Goal: Information Seeking & Learning: Learn about a topic

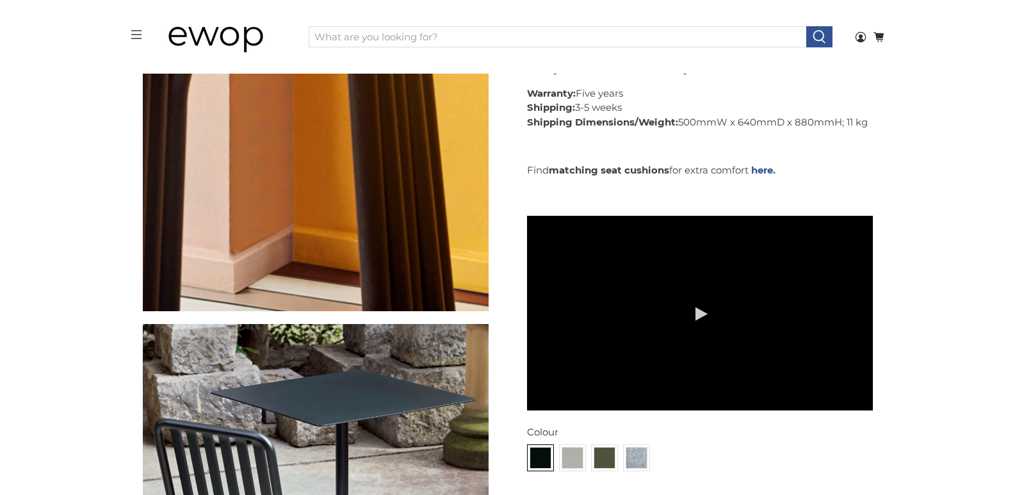
scroll to position [2264, 0]
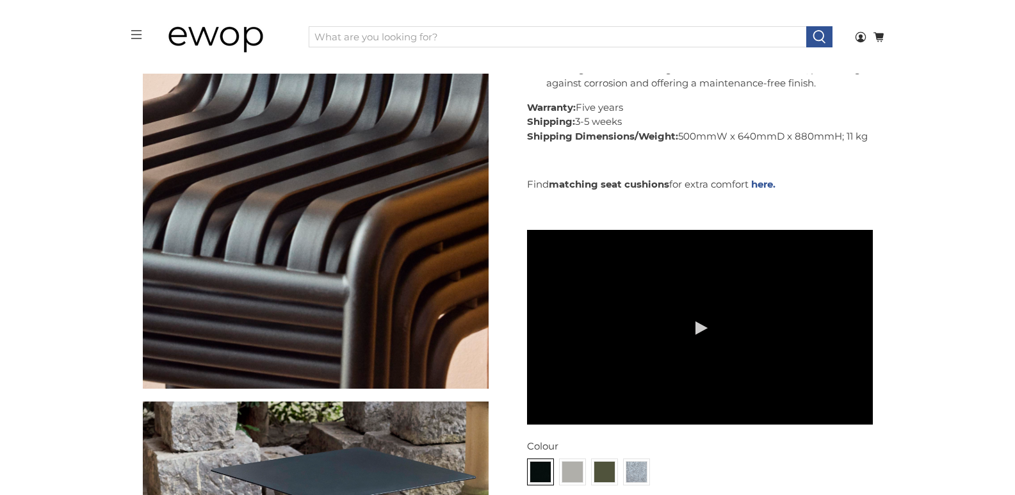
click at [350, 199] on img at bounding box center [222, 262] width 1281 height 1281
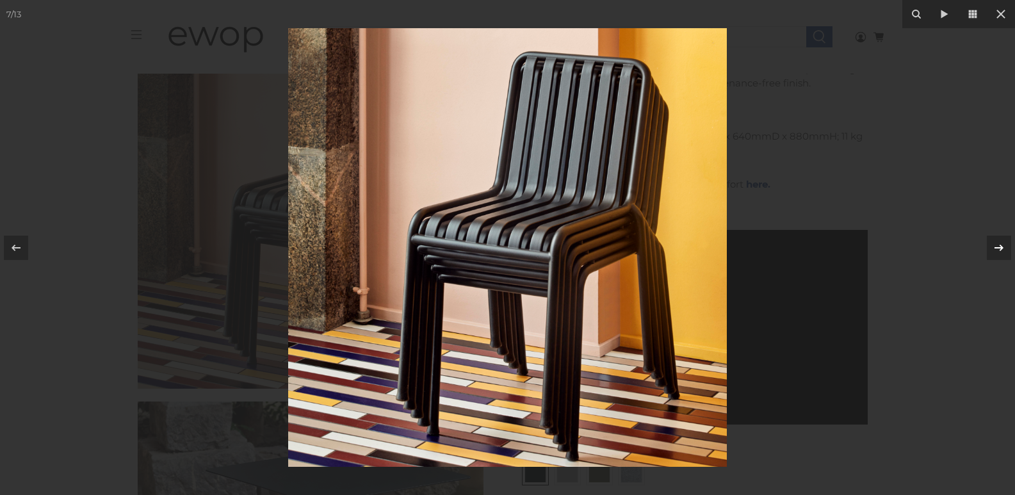
click at [989, 238] on div at bounding box center [999, 248] width 24 height 24
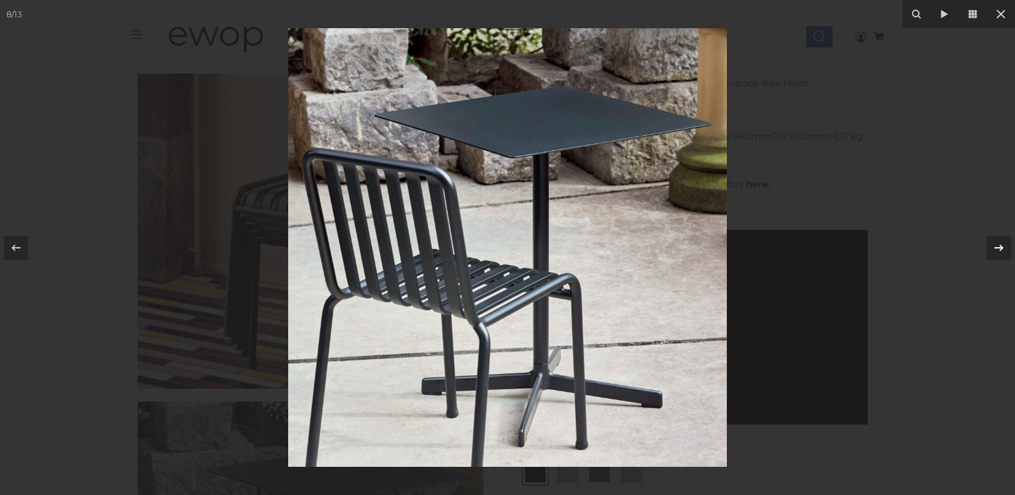
click at [989, 238] on div at bounding box center [999, 248] width 24 height 24
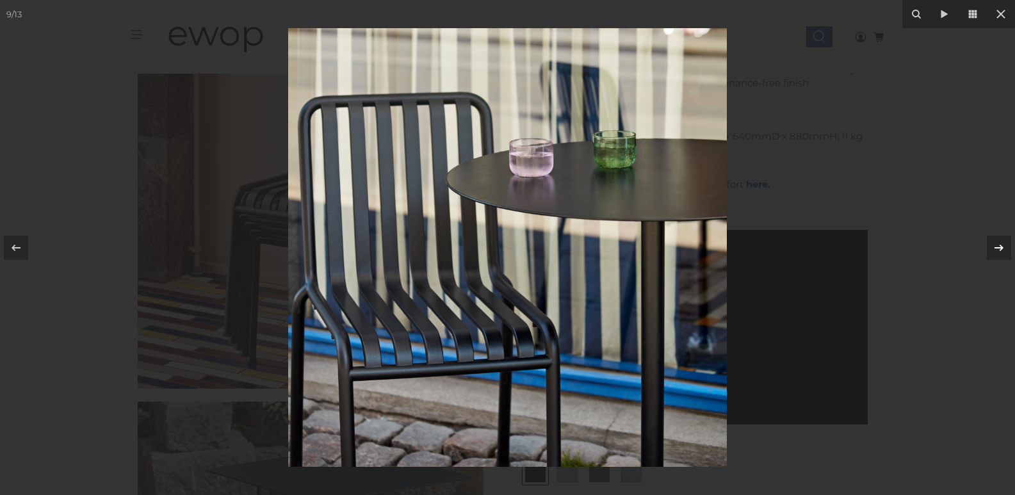
click at [989, 238] on div at bounding box center [999, 248] width 24 height 24
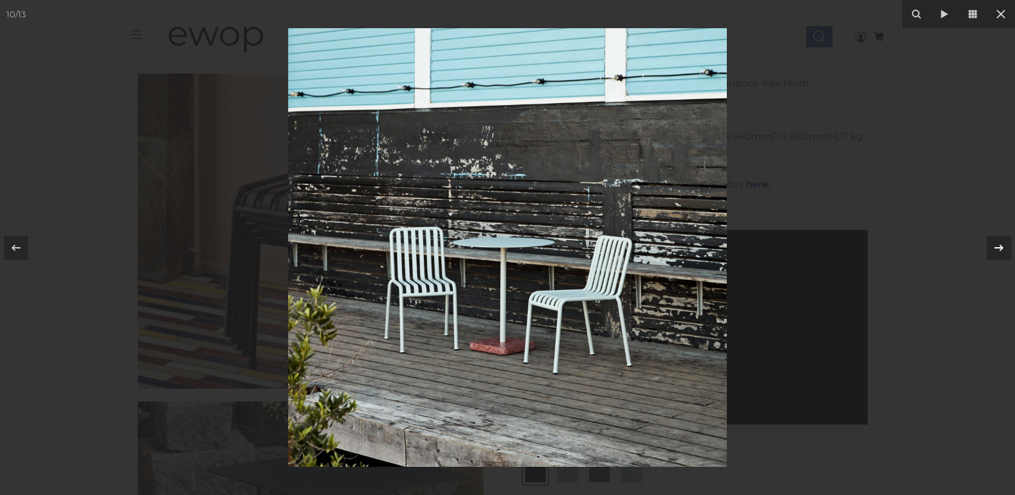
click at [989, 238] on div at bounding box center [999, 248] width 24 height 24
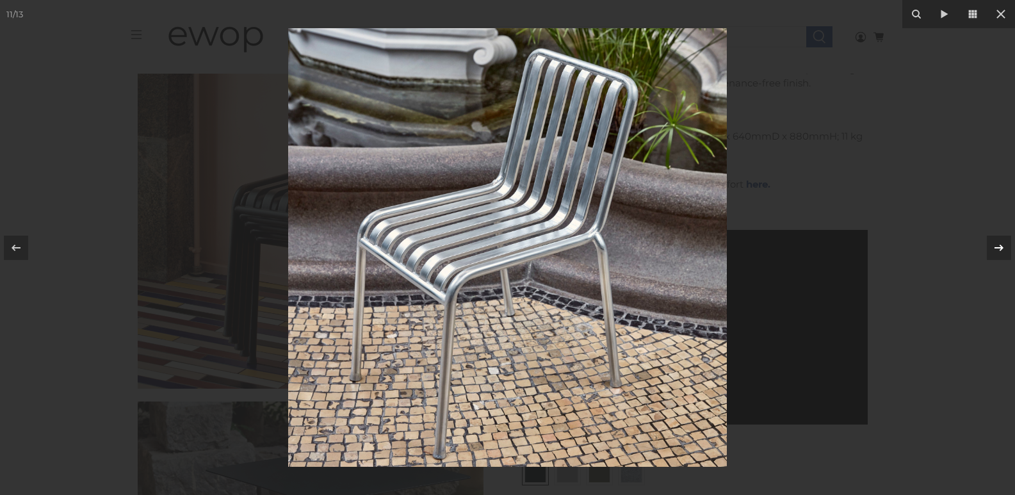
click at [989, 238] on div at bounding box center [999, 248] width 24 height 24
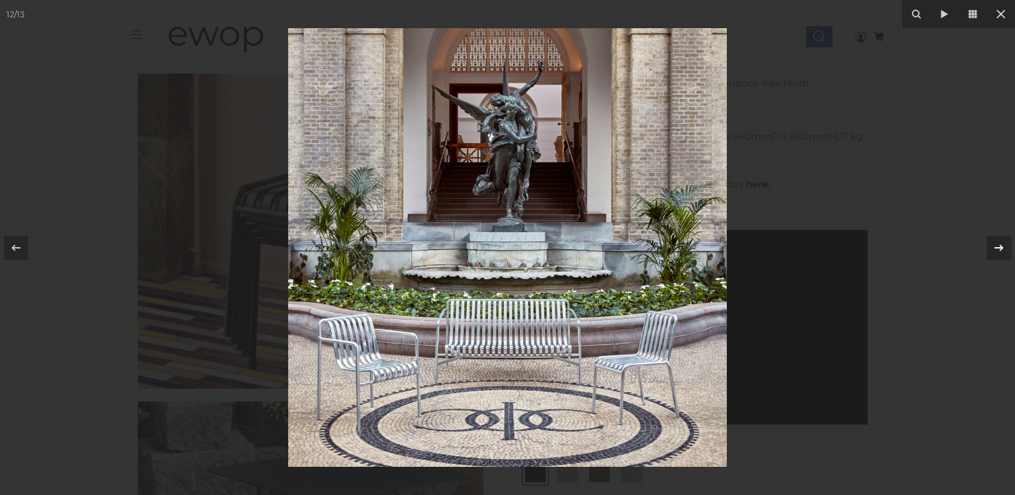
click at [989, 238] on div at bounding box center [999, 248] width 24 height 24
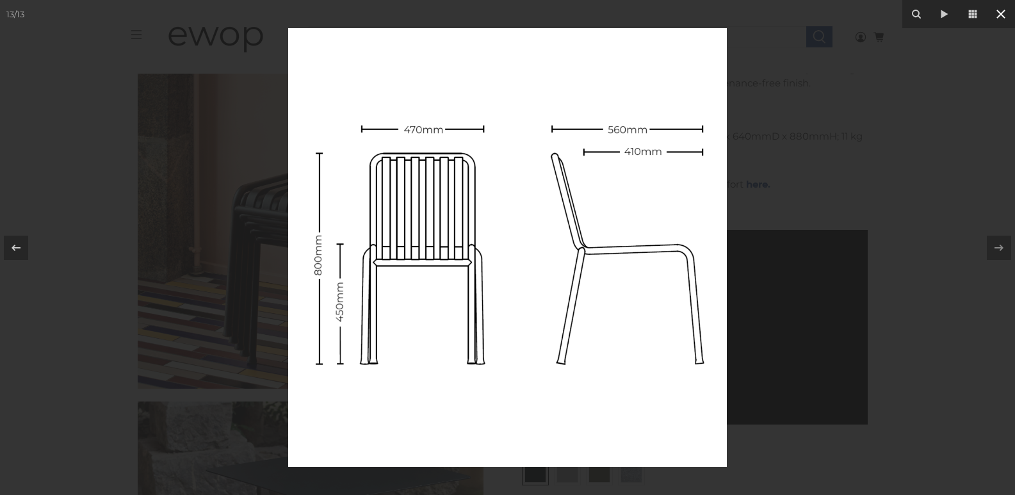
click at [1005, 12] on icon at bounding box center [1000, 13] width 15 height 15
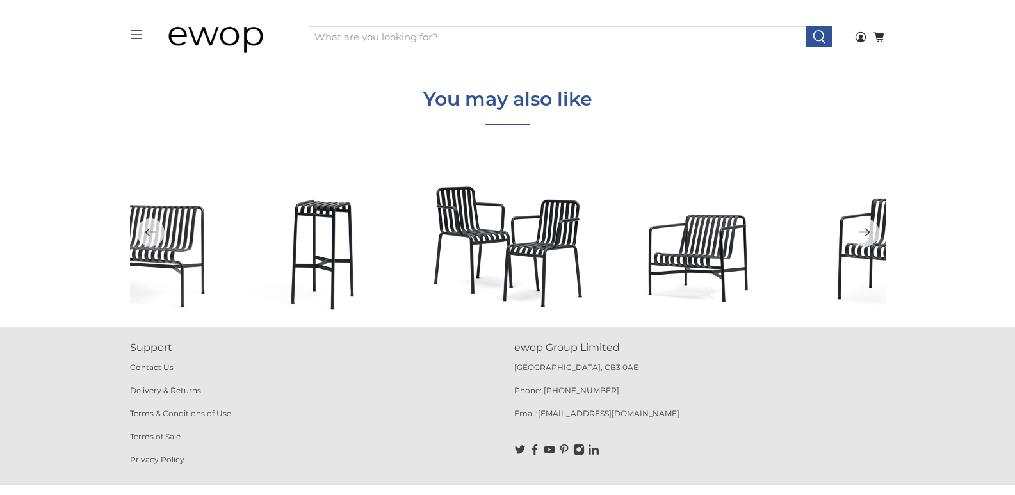
scroll to position [4742, 0]
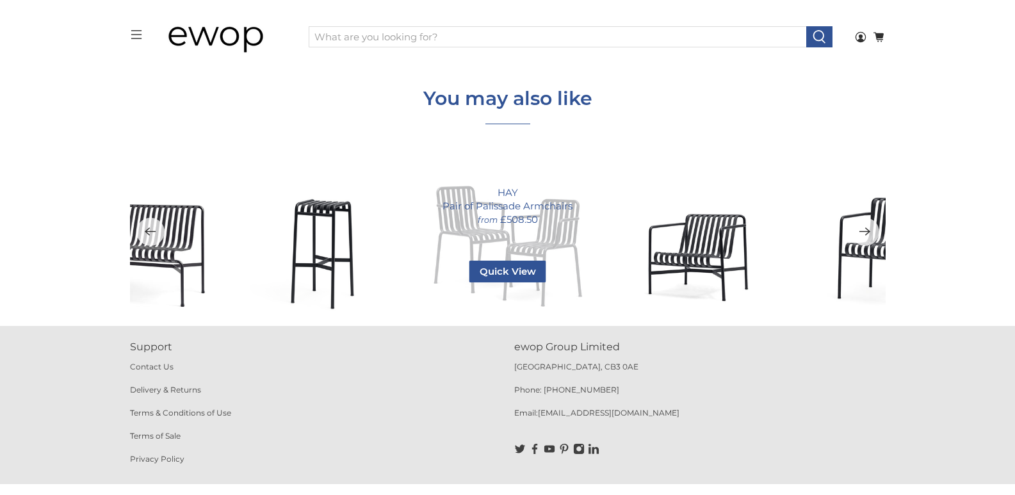
click at [507, 227] on div "HAY Pair of Palissade Armchairs from £508.50 Quick View Colour Anthracite 9011 …" at bounding box center [507, 231] width 163 height 163
click at [543, 258] on div "HAY Pair of Palissade Armchairs from £508.50 Quick View Colour Anthracite 9011 …" at bounding box center [507, 231] width 163 height 163
click at [551, 247] on div "HAY Pair of Palissade Armchairs from £508.50 Quick View Colour Anthracite 9011 …" at bounding box center [507, 231] width 163 height 163
click at [516, 278] on span "Quick View" at bounding box center [507, 272] width 77 height 22
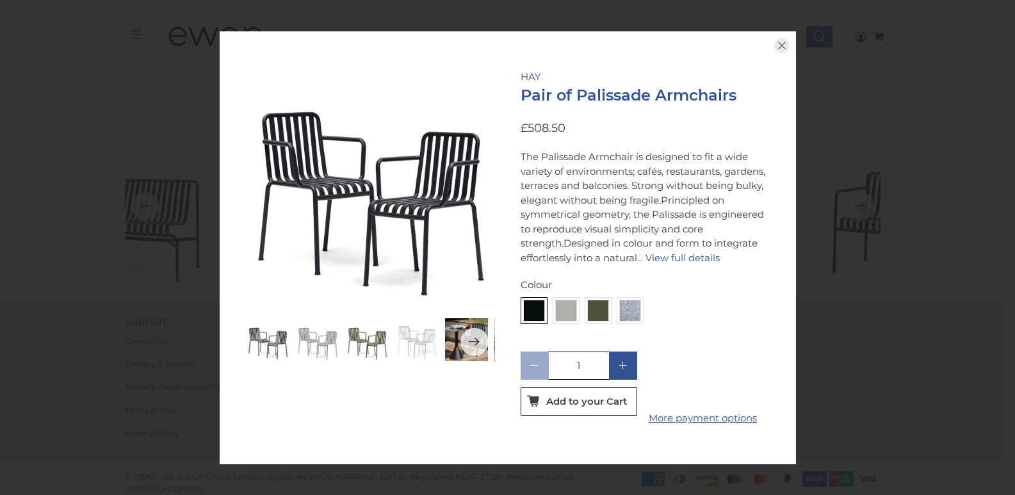
scroll to position [4781, 0]
click at [779, 38] on icon "button" at bounding box center [781, 45] width 15 height 15
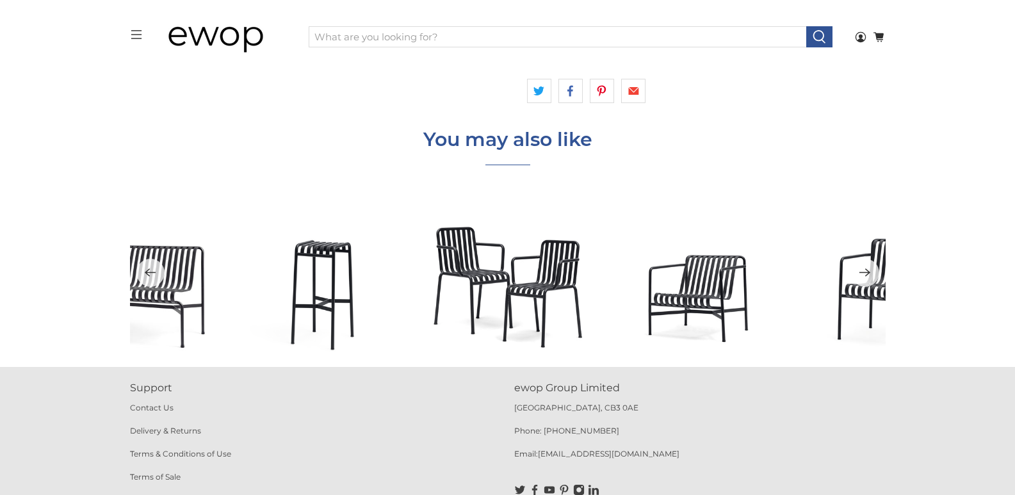
scroll to position [4696, 0]
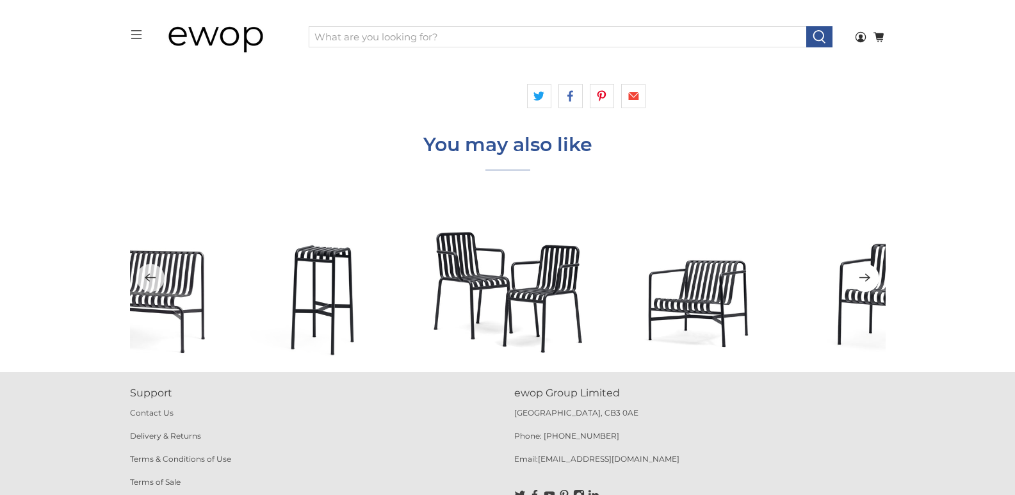
click at [868, 278] on icon "Next" at bounding box center [864, 277] width 11 height 8
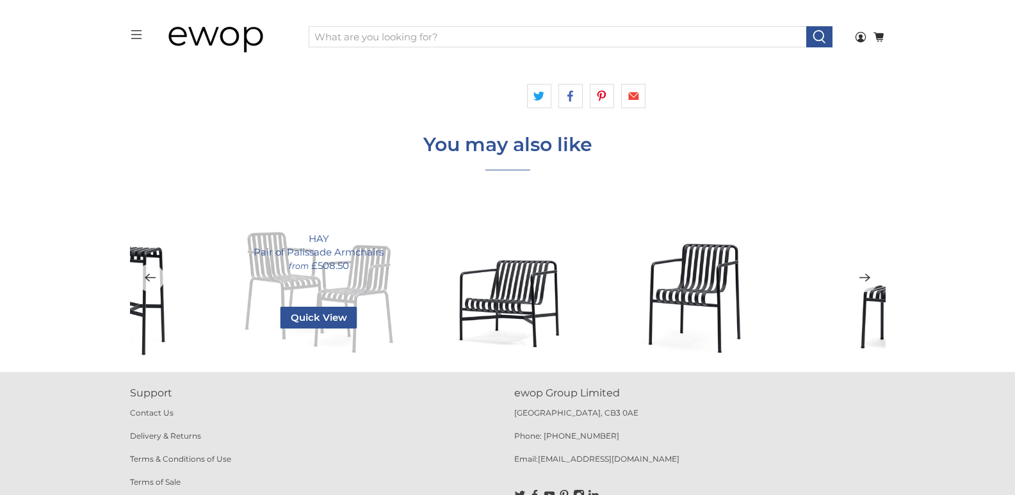
click at [387, 341] on div "HAY Pair of Palissade Armchairs from £508.50 Quick View Colour Anthracite 9011 …" at bounding box center [318, 277] width 163 height 163
click at [321, 252] on link "Pair of Palissade Armchairs" at bounding box center [319, 251] width 130 height 13
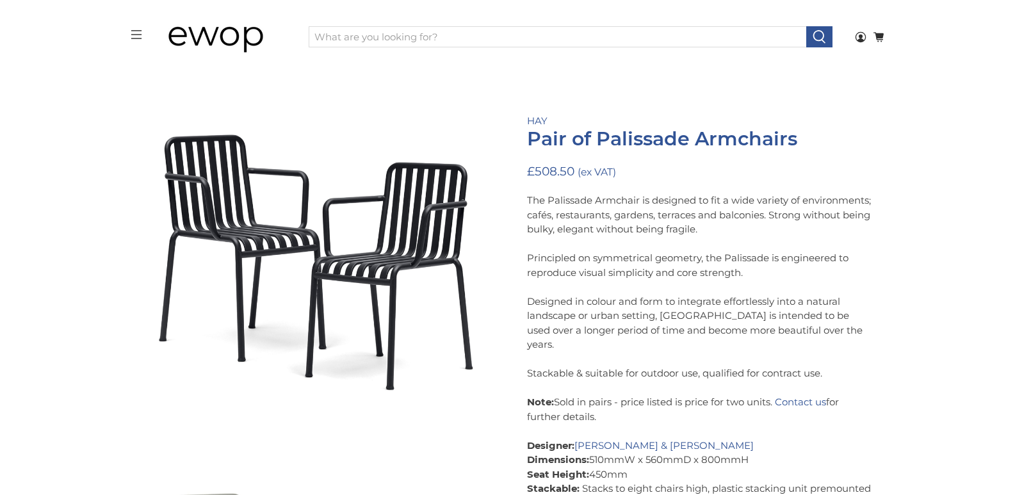
scroll to position [174, 0]
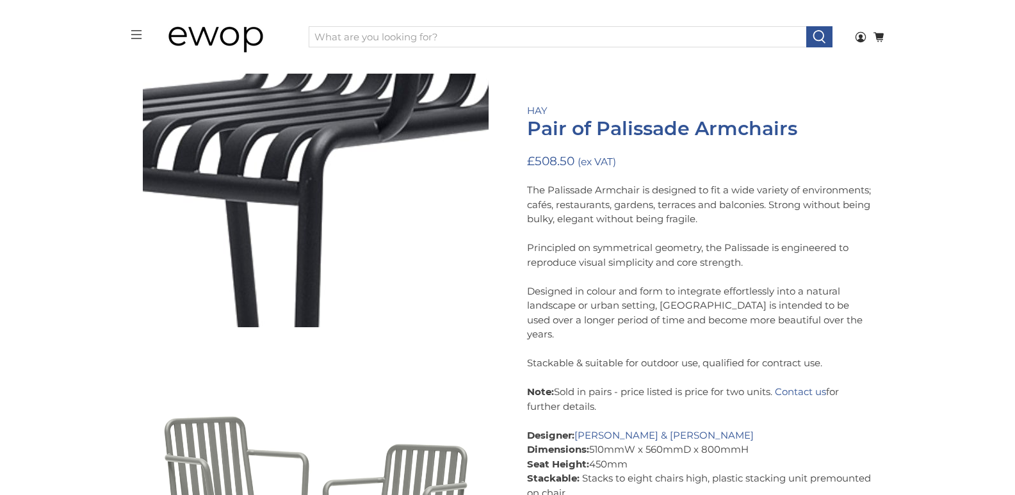
click at [423, 210] on img at bounding box center [23, 3] width 1281 height 1281
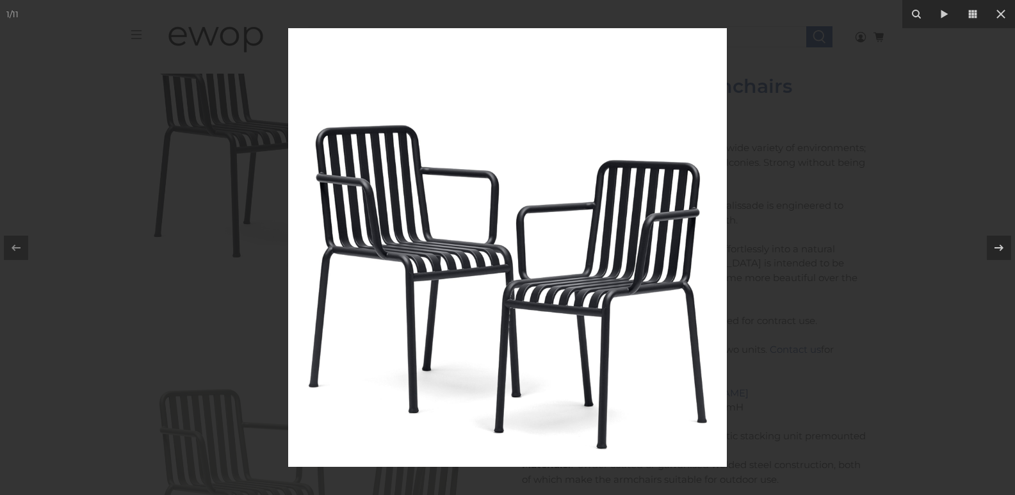
scroll to position [216, 0]
click at [1005, 245] on icon at bounding box center [998, 247] width 15 height 15
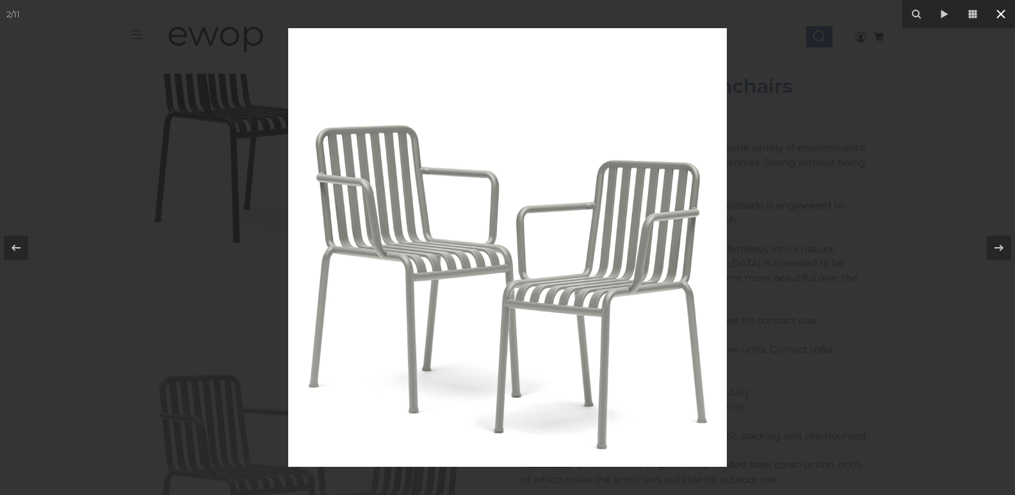
click at [1000, 15] on icon at bounding box center [1000, 14] width 9 height 9
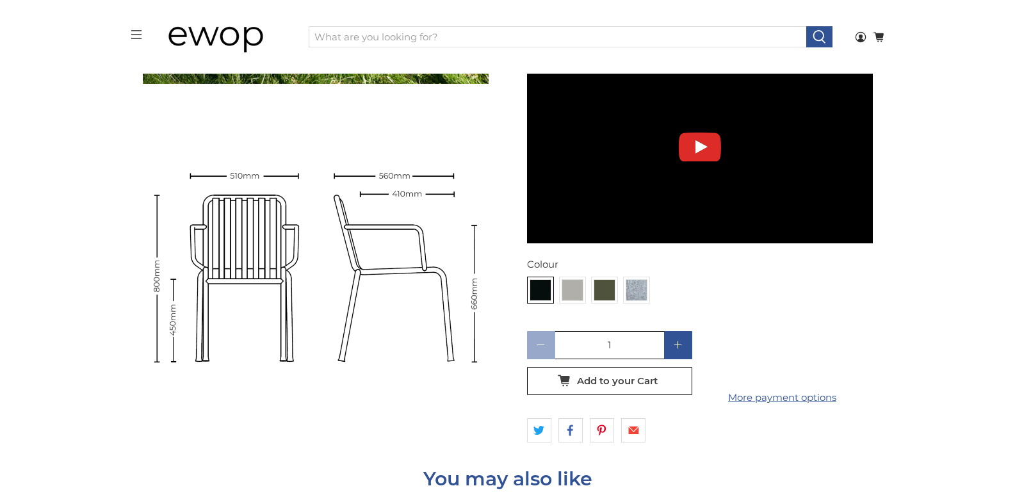
scroll to position [3654, 0]
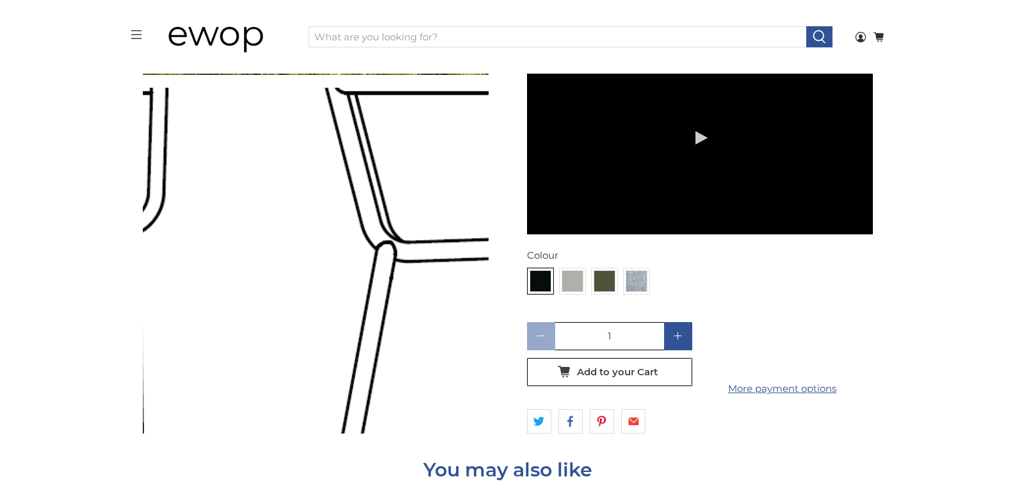
click at [330, 264] on img at bounding box center [229, 242] width 1281 height 1281
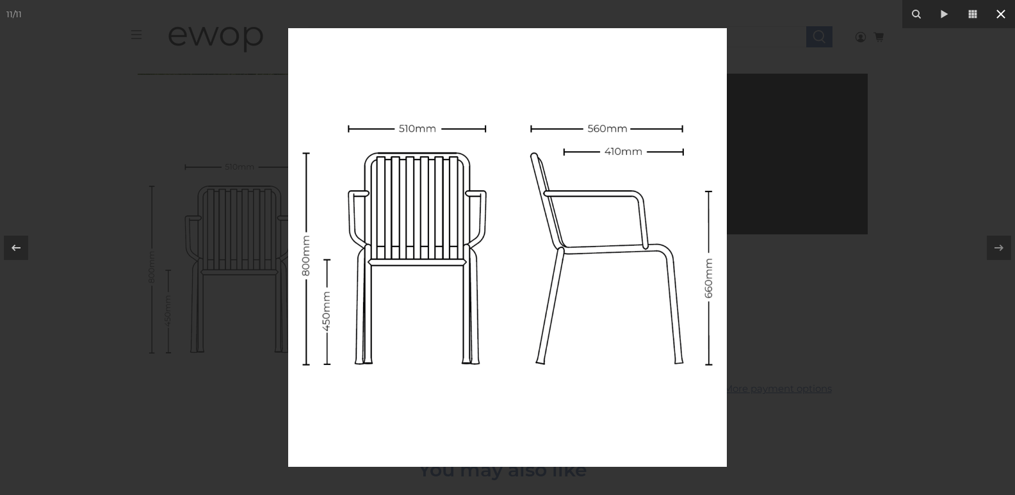
click at [1003, 15] on icon at bounding box center [1000, 13] width 15 height 15
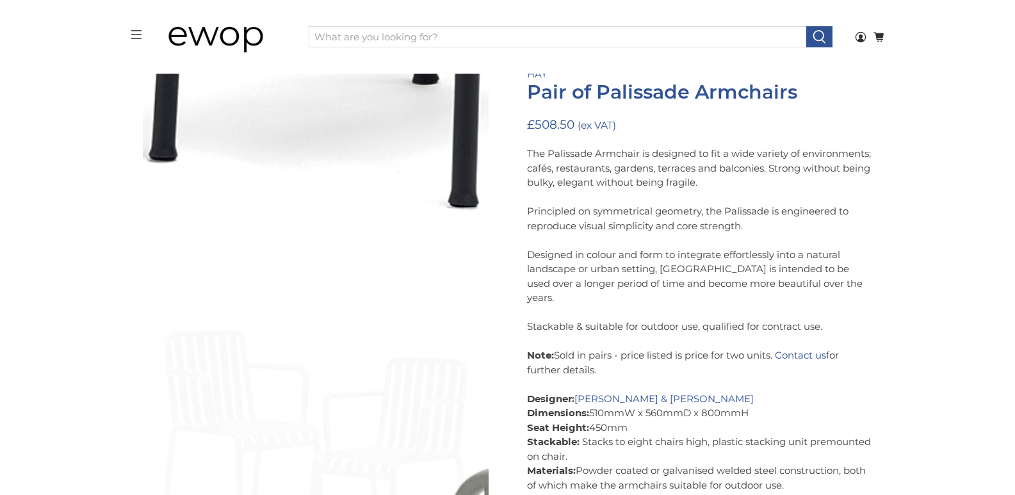
scroll to position [131, 0]
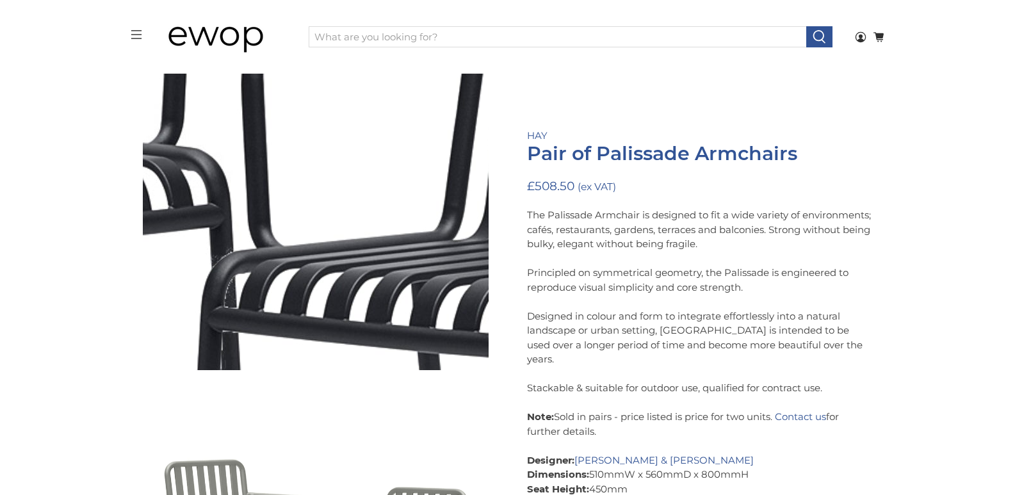
click at [352, 213] on img at bounding box center [215, 155] width 1281 height 1281
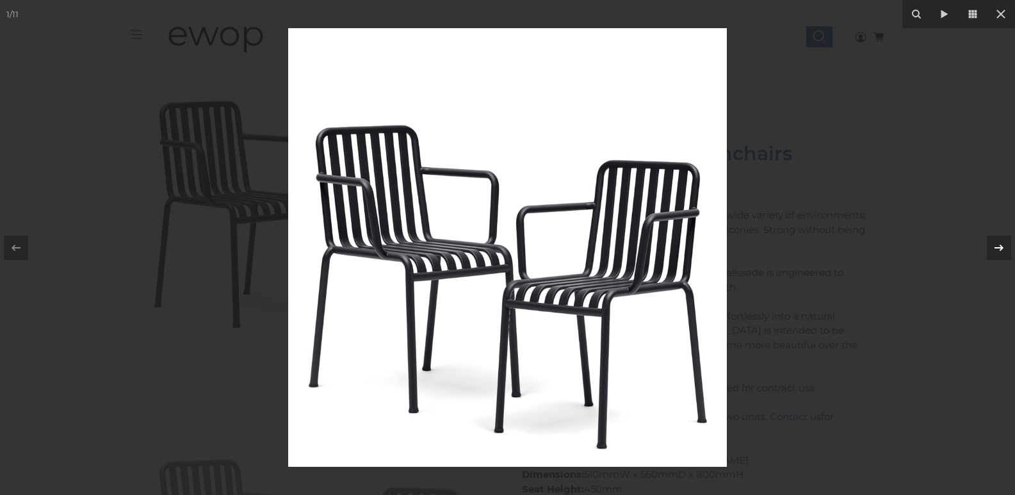
click at [998, 244] on icon at bounding box center [998, 247] width 15 height 15
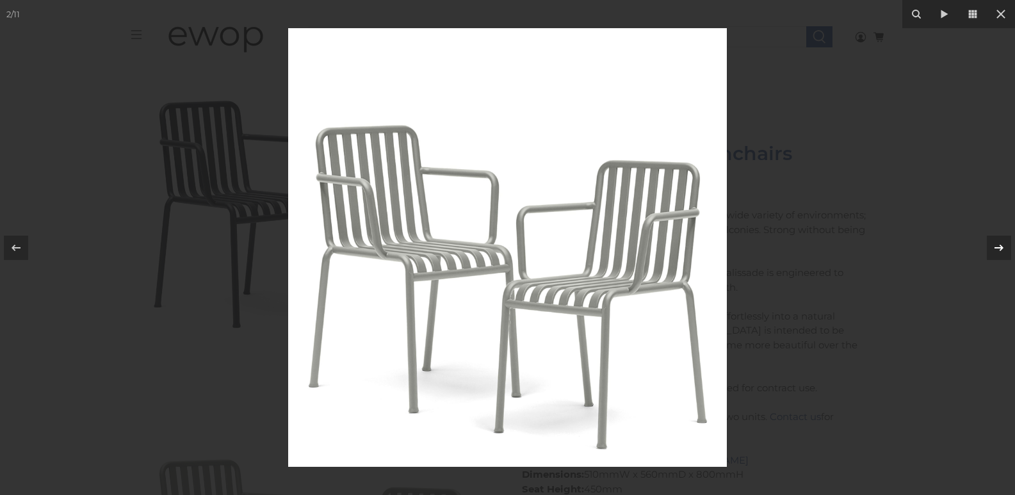
click at [1005, 250] on icon at bounding box center [998, 247] width 15 height 15
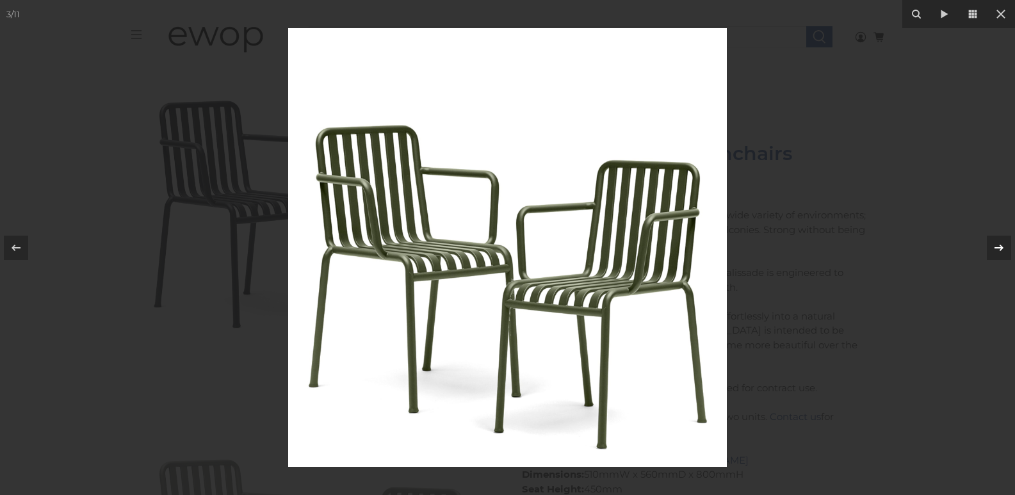
click at [1000, 254] on icon at bounding box center [998, 247] width 15 height 15
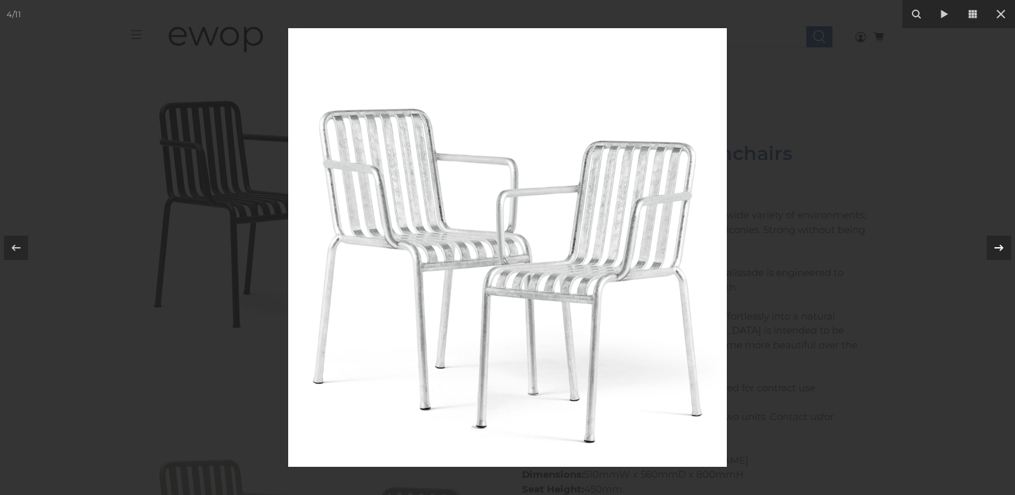
click at [1000, 254] on icon at bounding box center [998, 247] width 15 height 15
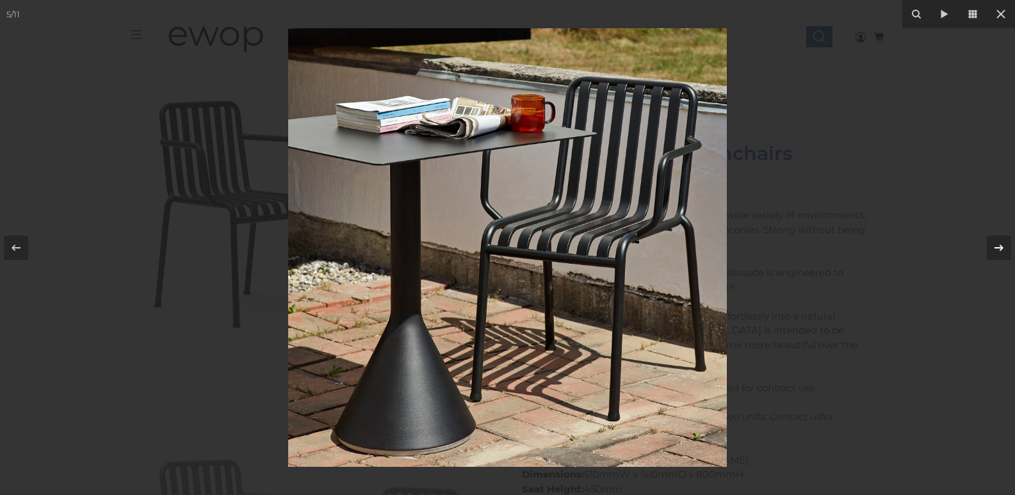
click at [1000, 254] on icon at bounding box center [998, 247] width 15 height 15
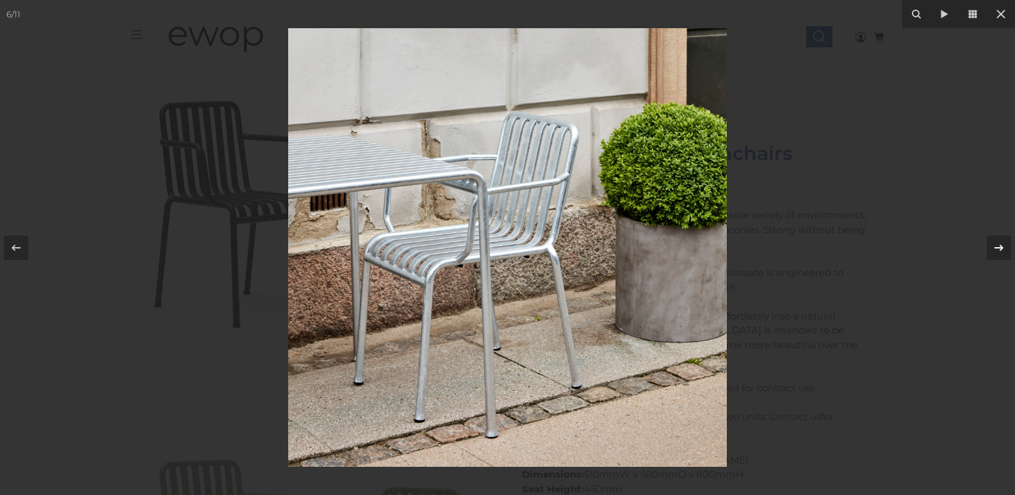
click at [1000, 254] on icon at bounding box center [998, 247] width 15 height 15
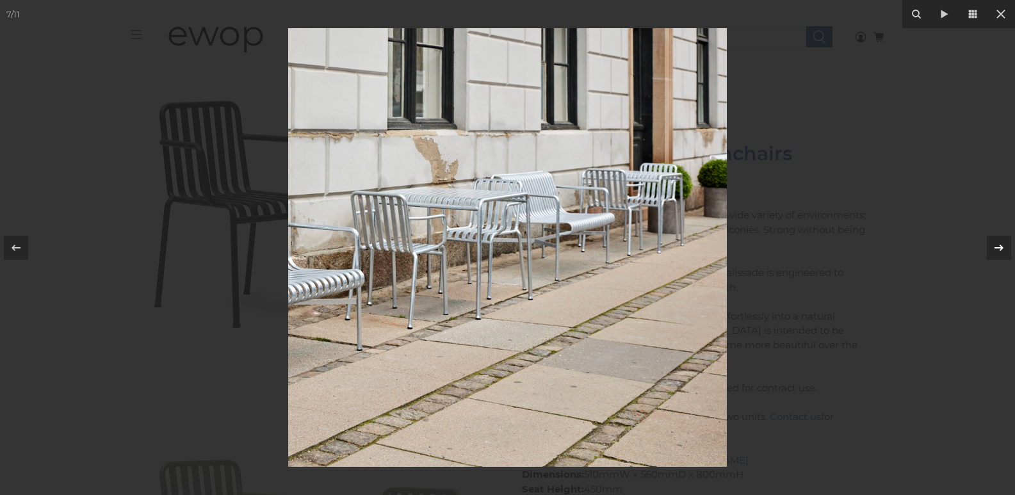
click at [1000, 254] on icon at bounding box center [998, 247] width 15 height 15
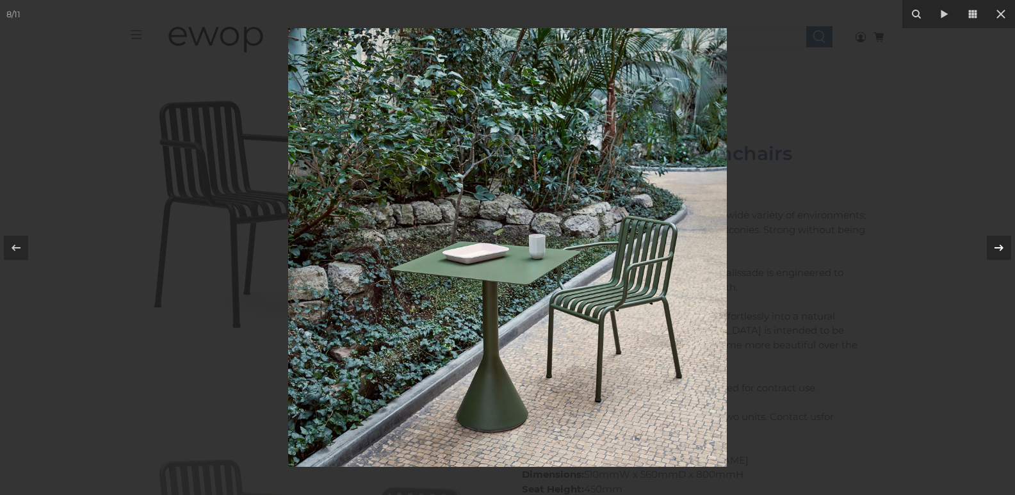
click at [1000, 254] on icon at bounding box center [998, 247] width 15 height 15
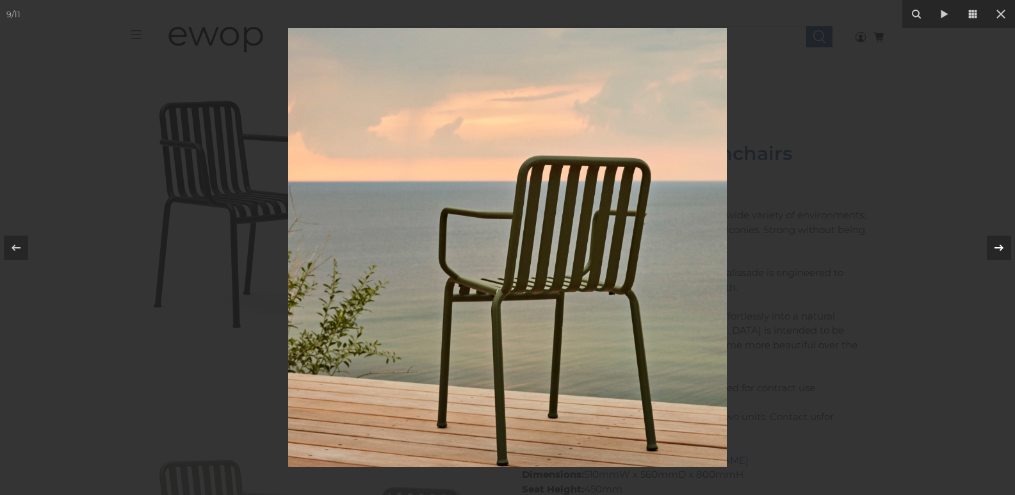
click at [1000, 254] on icon at bounding box center [998, 247] width 15 height 15
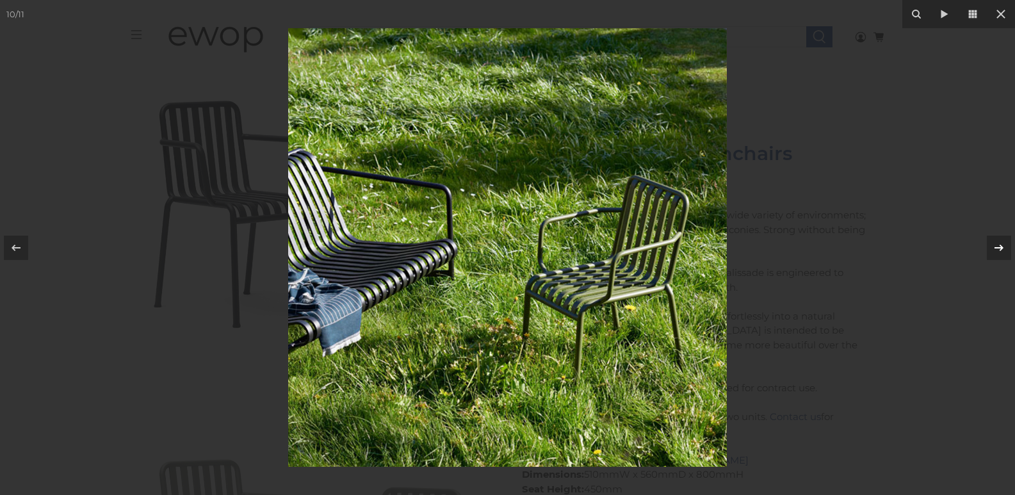
click at [1000, 254] on icon at bounding box center [998, 247] width 15 height 15
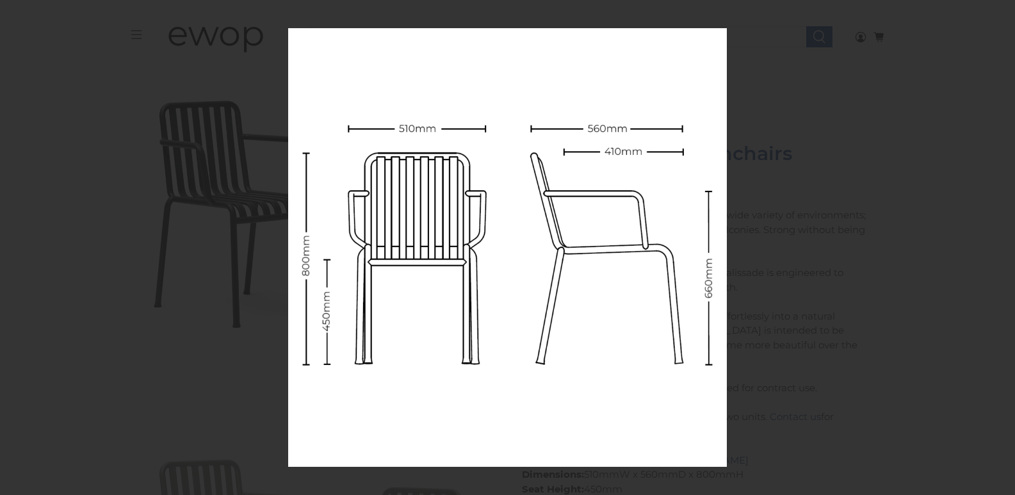
click at [1000, 254] on div "11 / 11" at bounding box center [507, 247] width 1015 height 495
click at [13, 248] on icon at bounding box center [16, 247] width 9 height 6
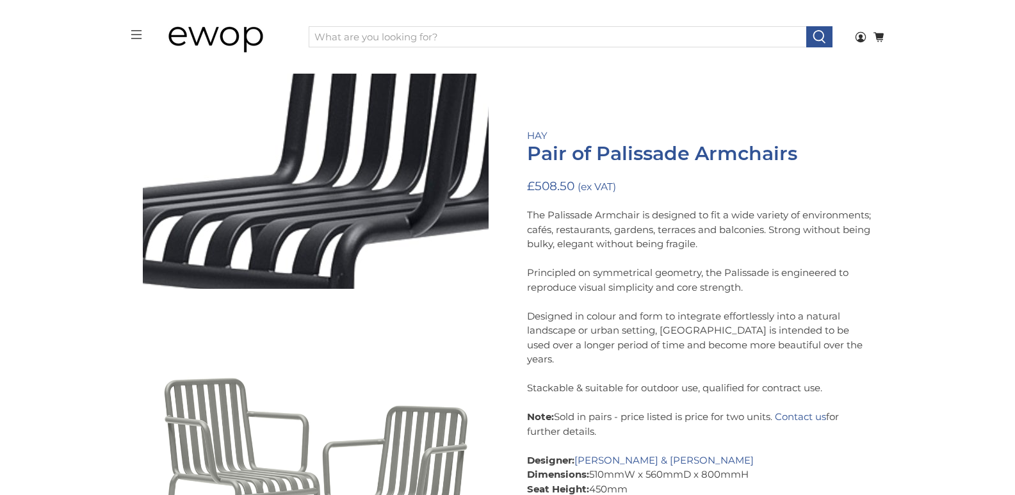
scroll to position [216, 0]
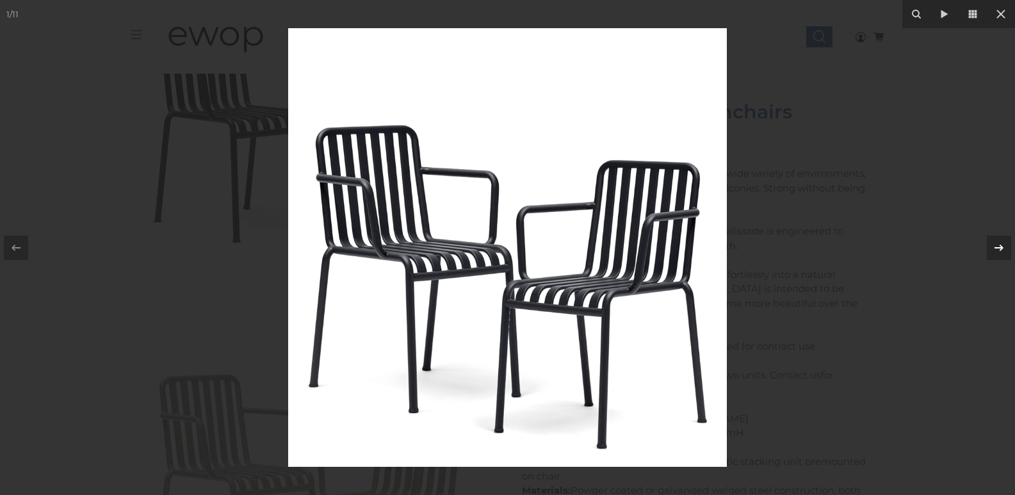
click at [1001, 250] on icon at bounding box center [999, 247] width 9 height 6
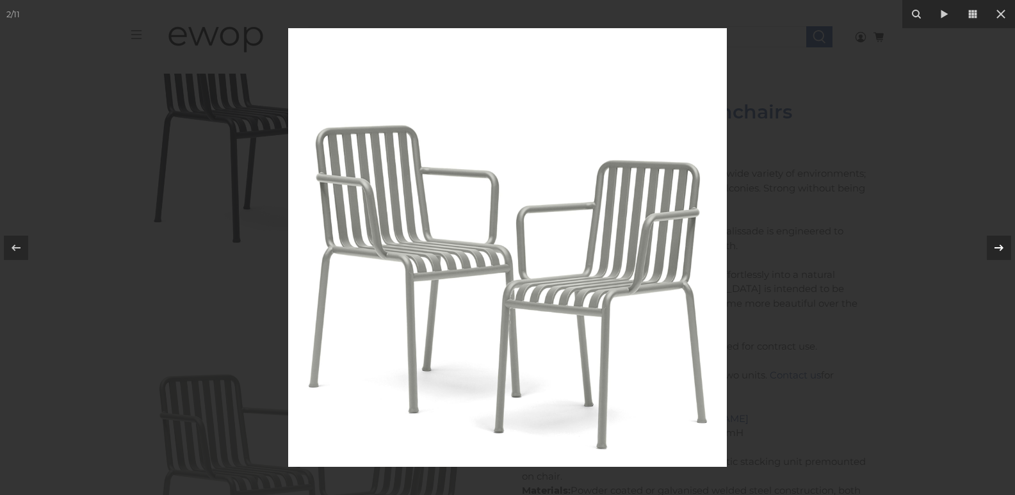
click at [1001, 250] on icon at bounding box center [999, 247] width 9 height 6
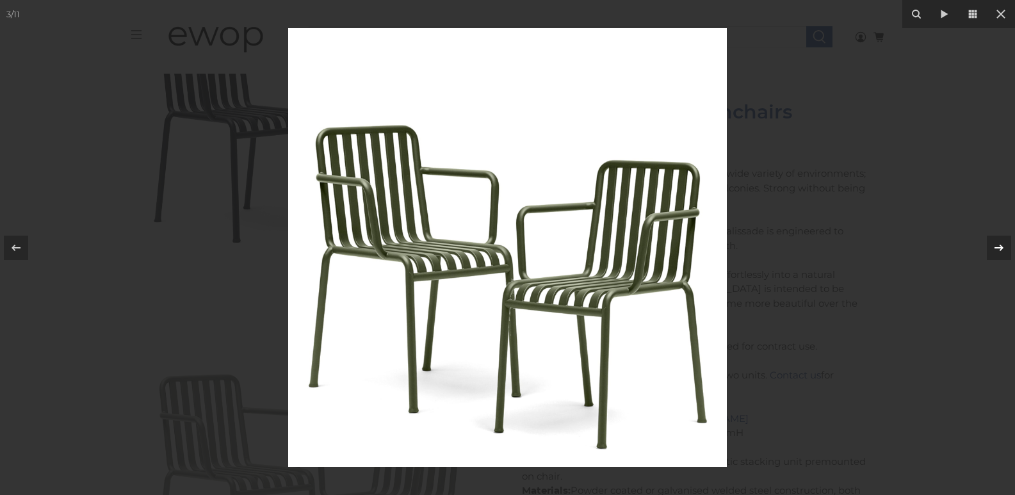
click at [1001, 250] on icon at bounding box center [999, 247] width 9 height 6
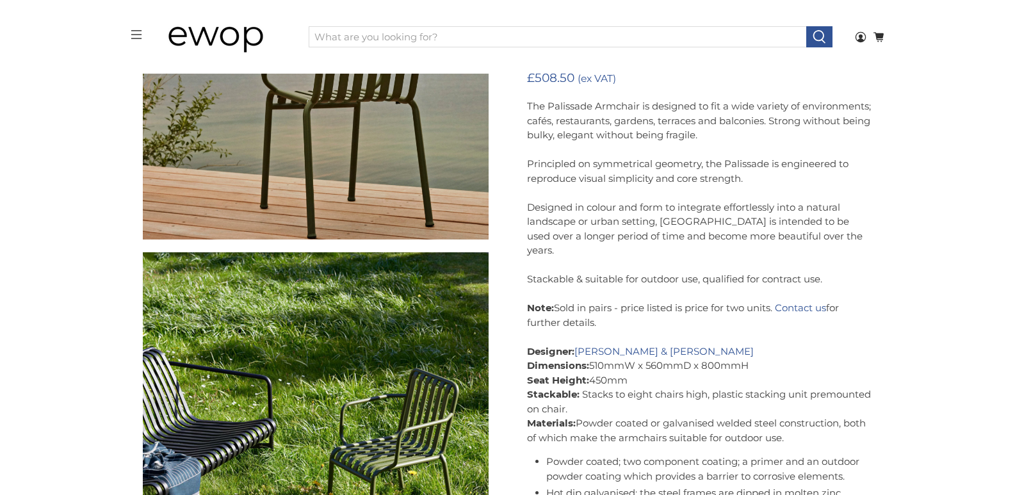
scroll to position [2948, 0]
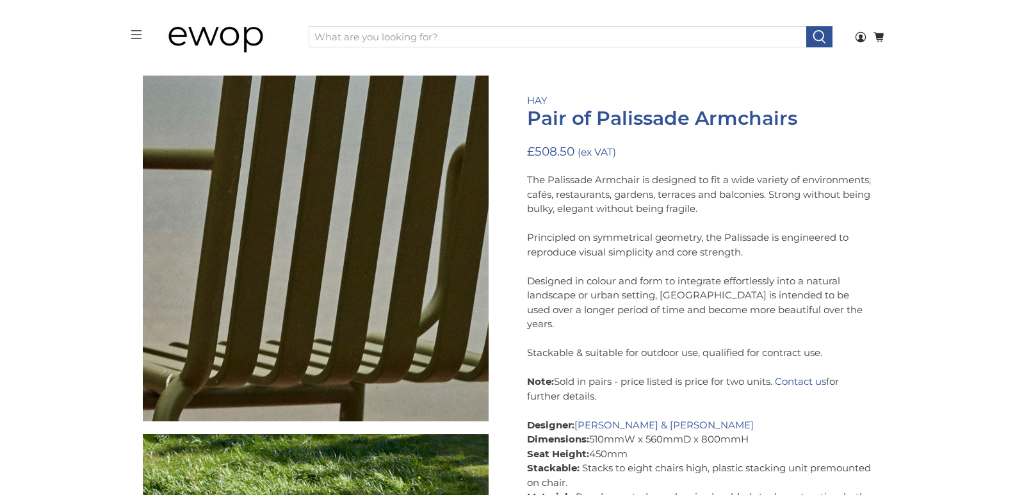
click at [358, 247] on img at bounding box center [198, 253] width 1281 height 1281
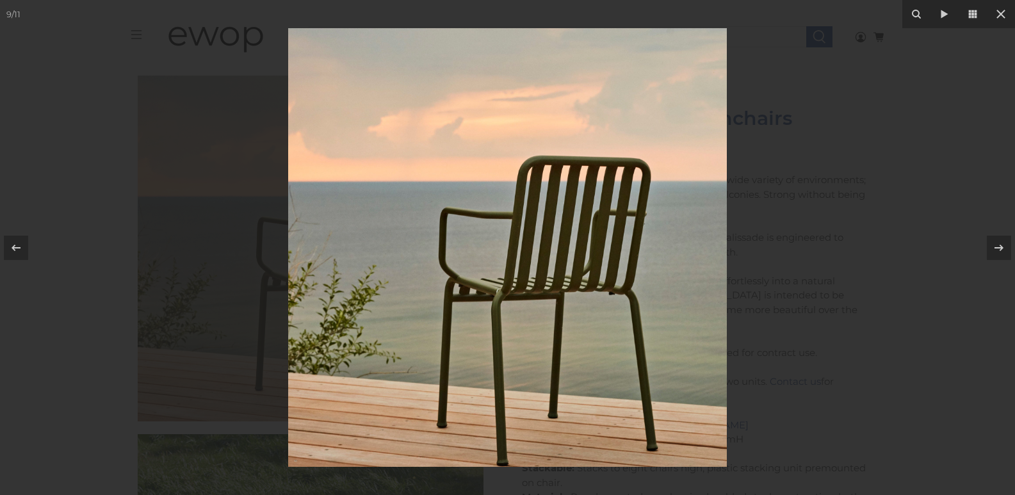
drag, startPoint x: 633, startPoint y: 203, endPoint x: 624, endPoint y: 163, distance: 40.6
click at [633, 202] on img at bounding box center [507, 247] width 439 height 439
click at [570, 300] on img at bounding box center [507, 247] width 439 height 439
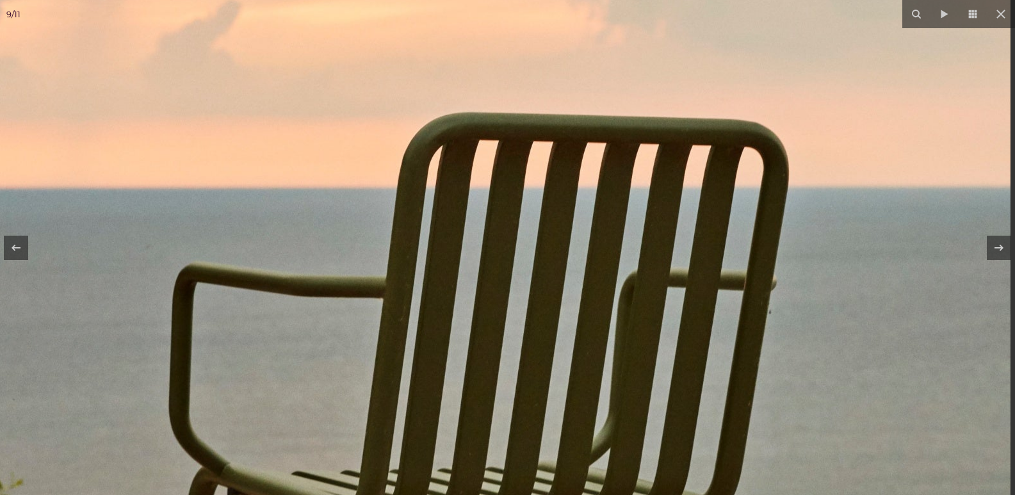
drag, startPoint x: 662, startPoint y: 56, endPoint x: 617, endPoint y: 248, distance: 196.8
click at [641, 286] on img at bounding box center [370, 381] width 1281 height 1281
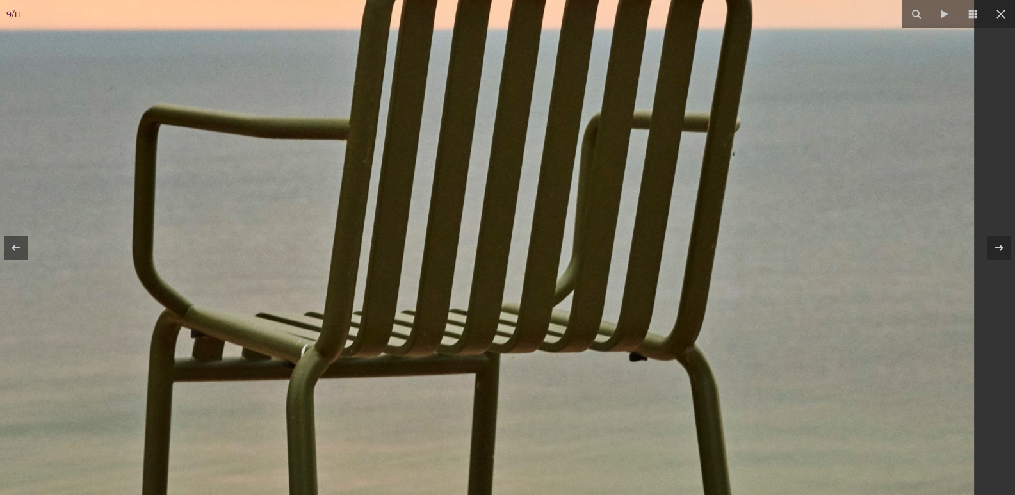
drag, startPoint x: 587, startPoint y: 336, endPoint x: 468, endPoint y: 177, distance: 198.9
click at [468, 177] on img at bounding box center [333, 222] width 1281 height 1281
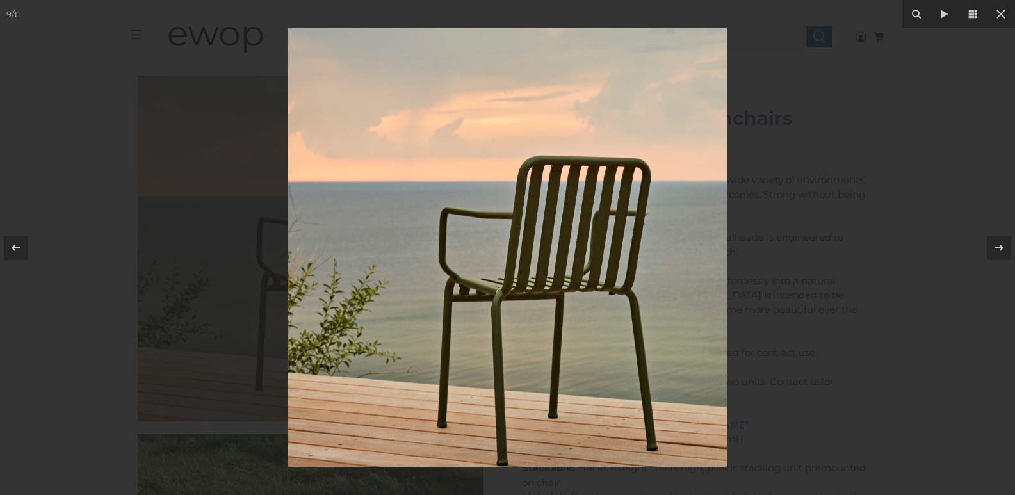
click at [598, 251] on img at bounding box center [507, 247] width 439 height 439
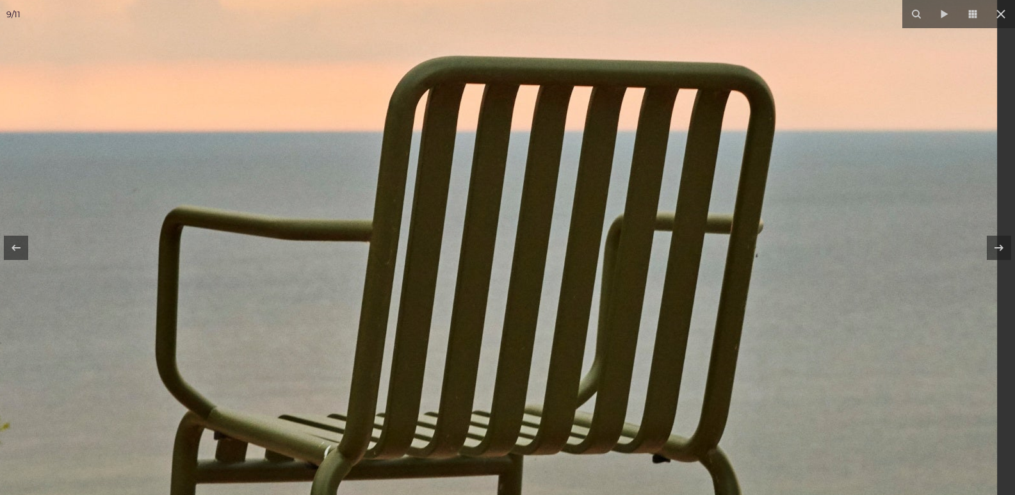
drag, startPoint x: 613, startPoint y: 174, endPoint x: 570, endPoint y: 260, distance: 95.9
click at [570, 260] on img at bounding box center [356, 324] width 1281 height 1281
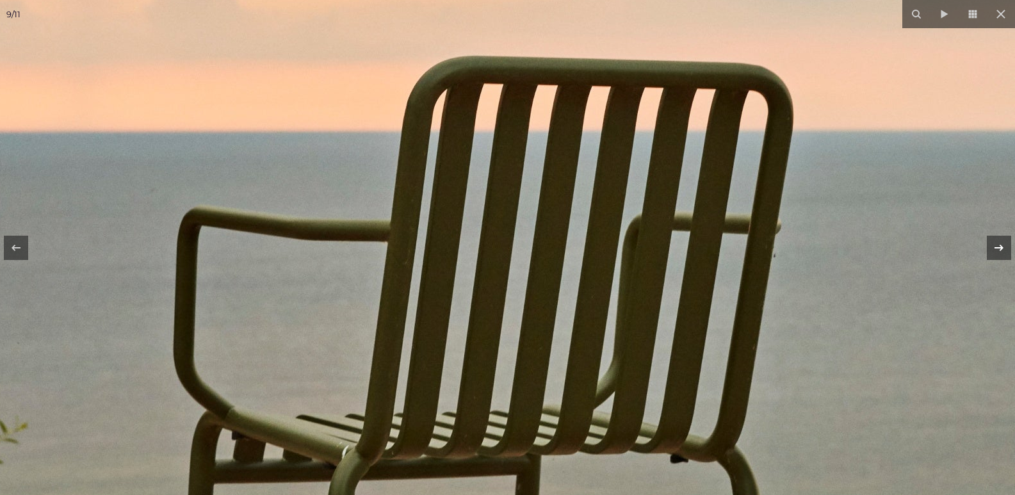
click at [998, 249] on icon at bounding box center [998, 247] width 15 height 15
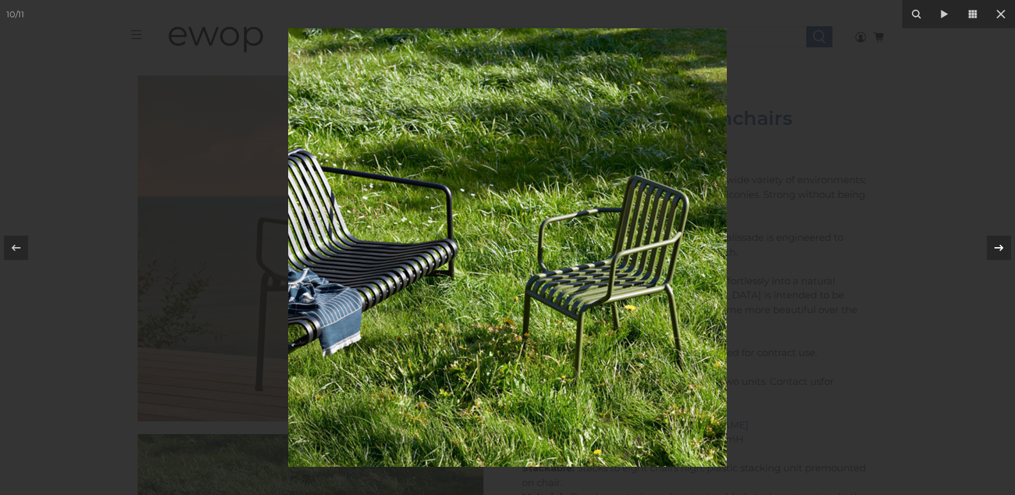
click at [998, 249] on icon at bounding box center [998, 247] width 15 height 15
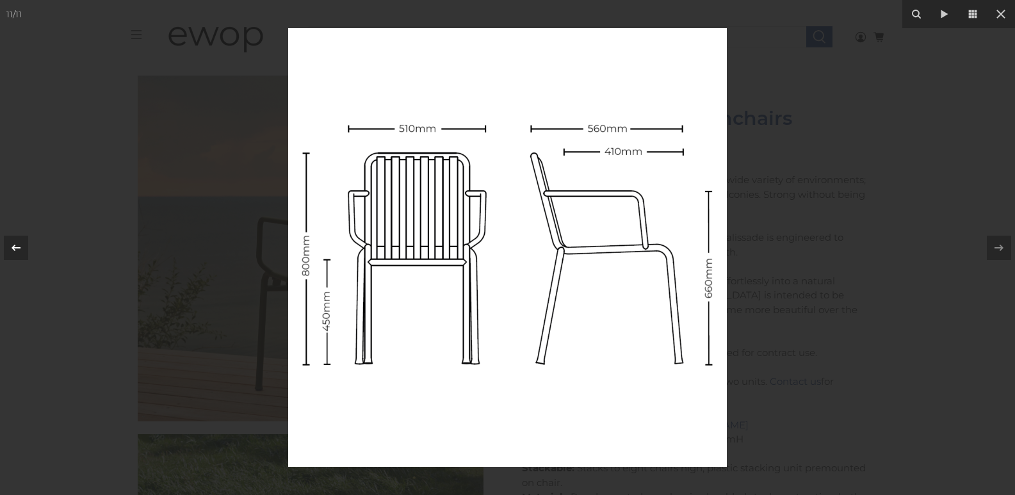
click at [15, 250] on icon at bounding box center [16, 247] width 9 height 6
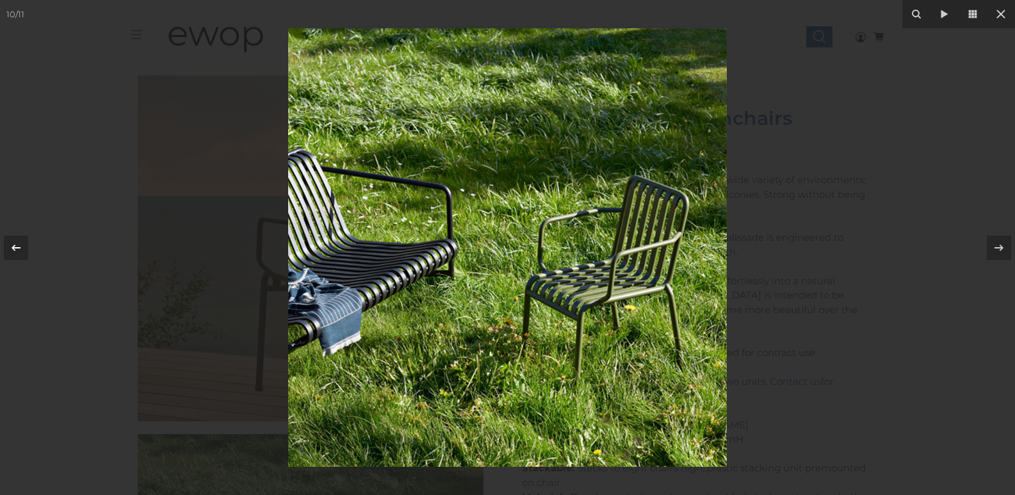
click at [15, 250] on icon at bounding box center [16, 247] width 9 height 6
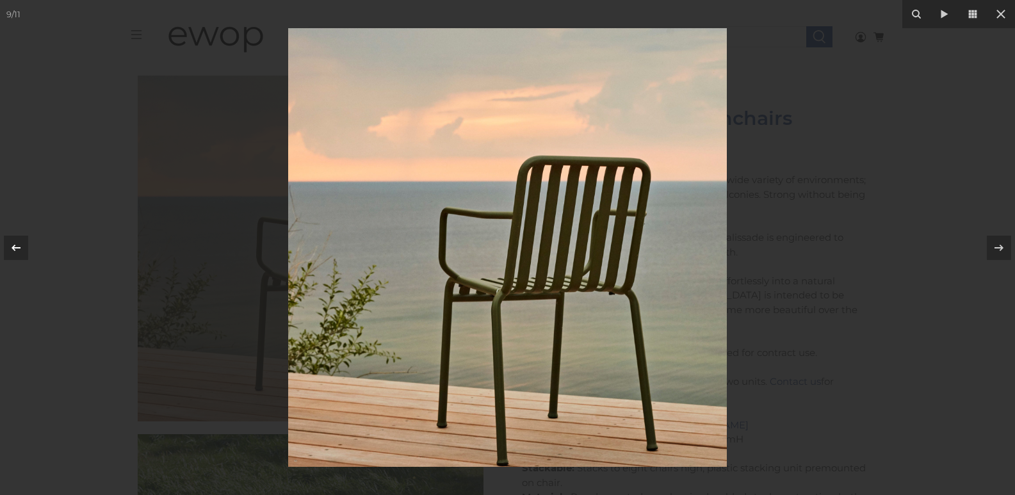
click at [15, 250] on icon at bounding box center [16, 247] width 9 height 6
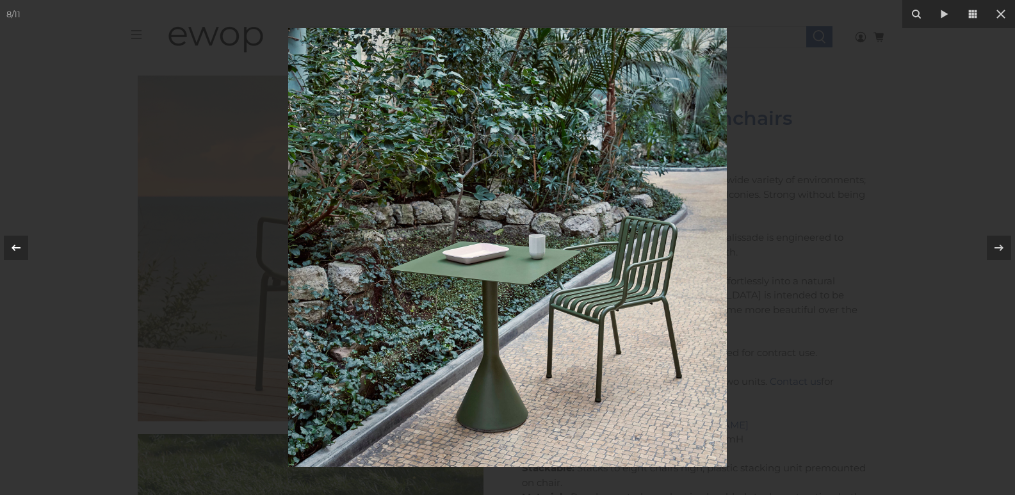
click at [15, 250] on icon at bounding box center [16, 247] width 9 height 6
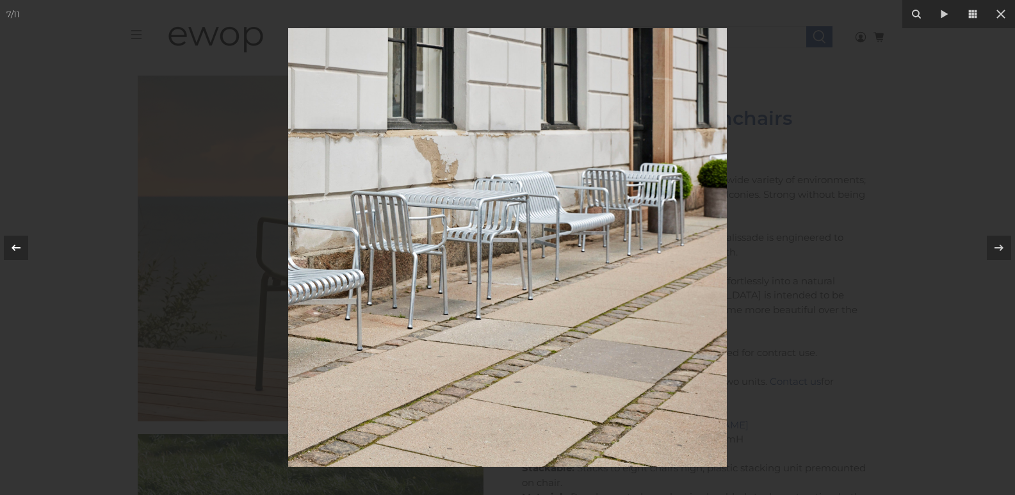
click at [15, 250] on icon at bounding box center [16, 247] width 9 height 6
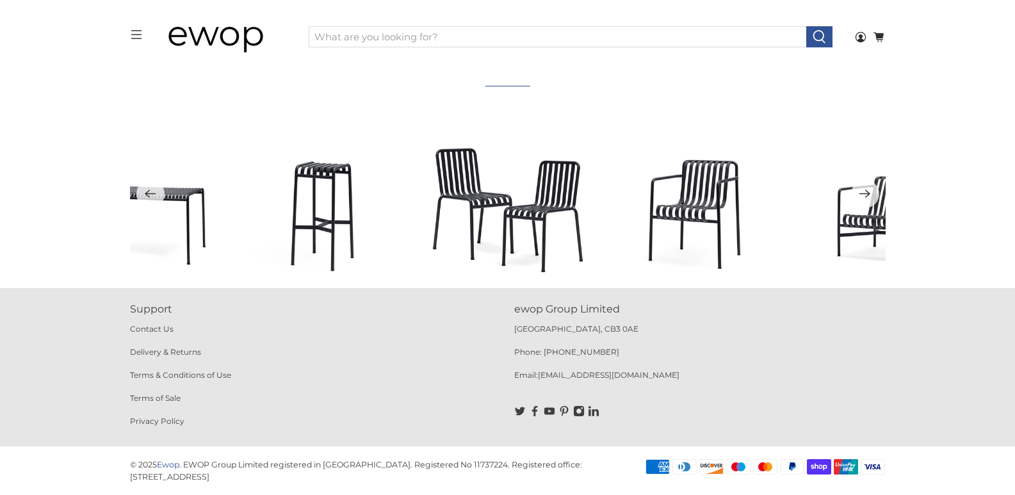
scroll to position [4064, 0]
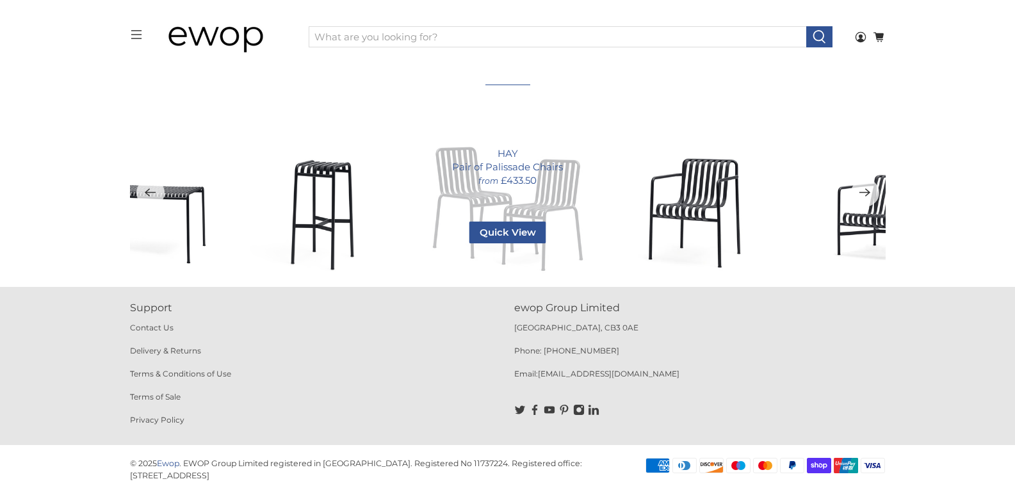
click at [452, 204] on div "HAY Pair of Palissade Chairs from £433.50 Quick View Colour Anthracite 9011 Sky…" at bounding box center [507, 192] width 163 height 163
click at [555, 207] on div "HAY Pair of Palissade Chairs from £433.50 Quick View Colour Anthracite 9011 Sky…" at bounding box center [507, 192] width 163 height 163
click at [498, 241] on span "Quick View" at bounding box center [507, 233] width 77 height 22
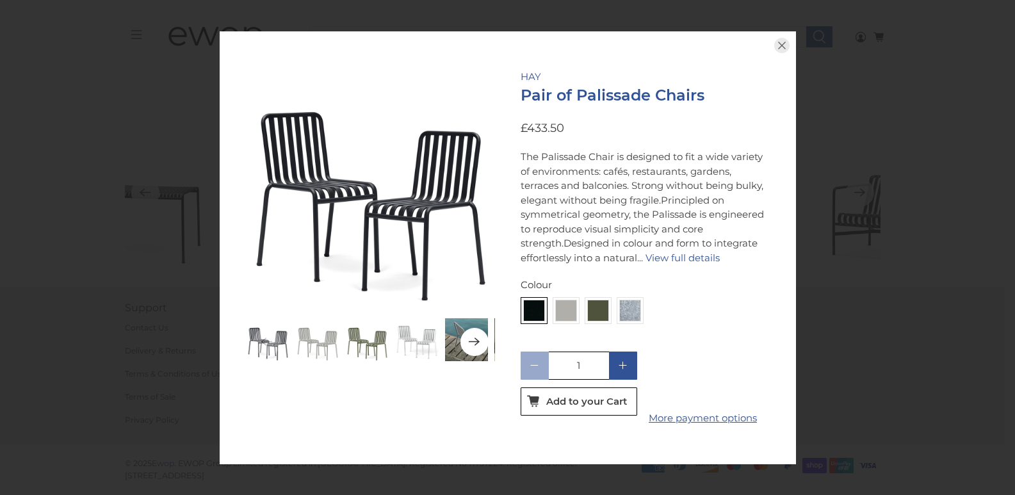
click at [474, 341] on icon "Next" at bounding box center [474, 342] width 12 height 16
click at [475, 337] on icon "Next" at bounding box center [474, 342] width 12 height 16
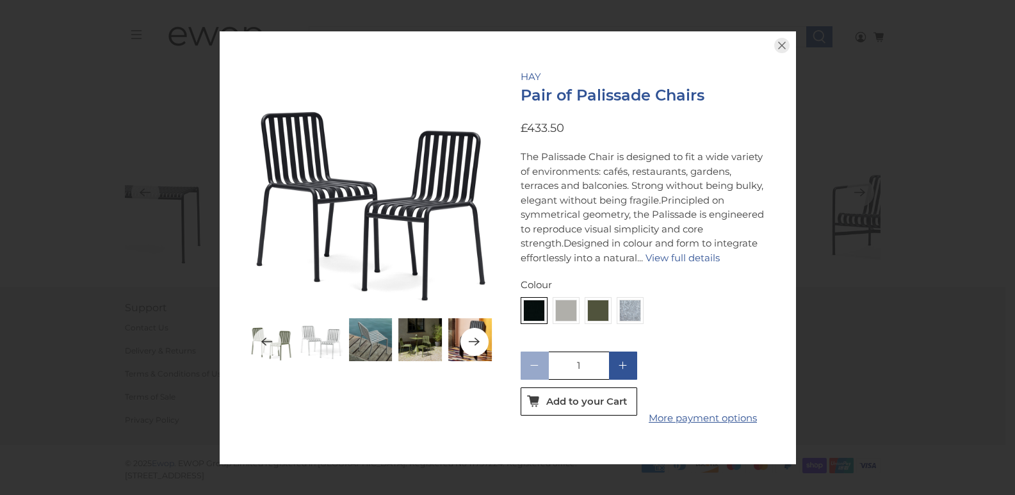
click at [475, 336] on icon "Next" at bounding box center [474, 342] width 12 height 16
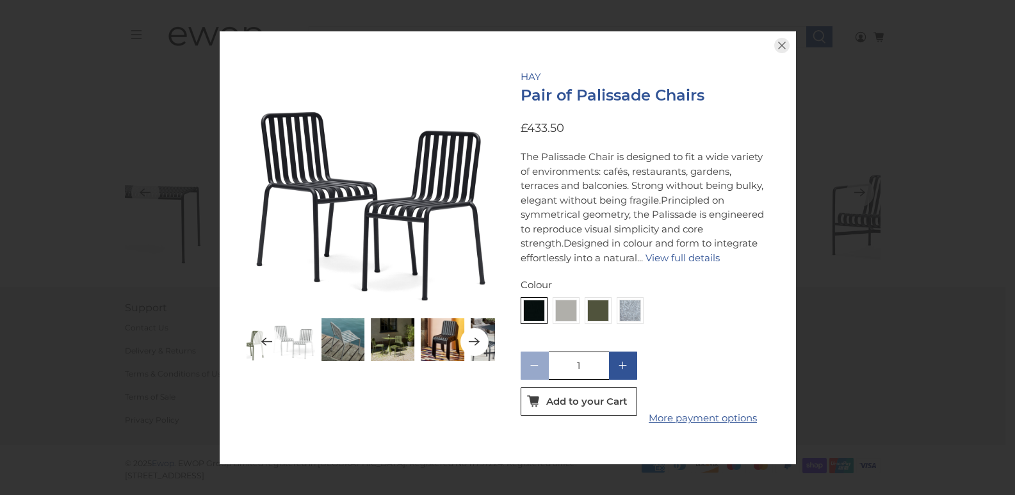
click at [475, 336] on icon "Next" at bounding box center [474, 342] width 12 height 16
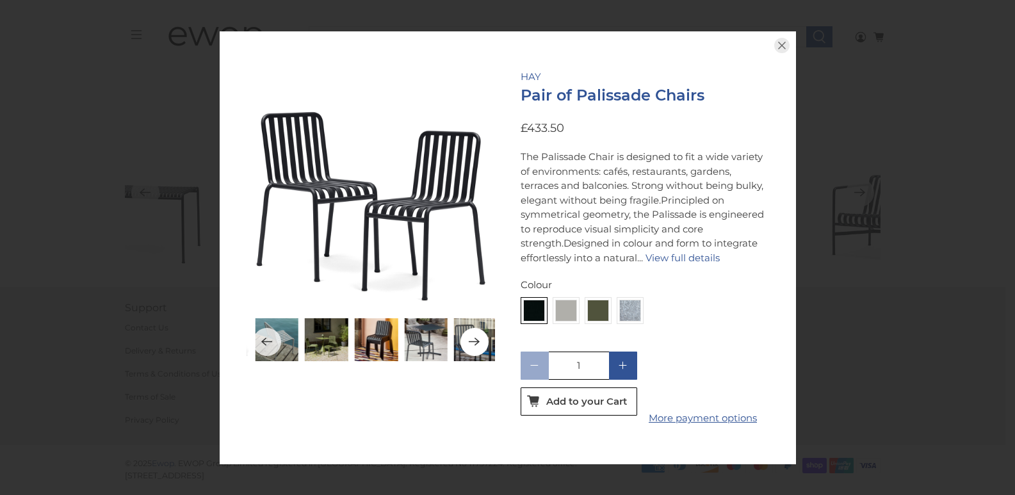
click at [475, 336] on icon "Next" at bounding box center [474, 342] width 12 height 16
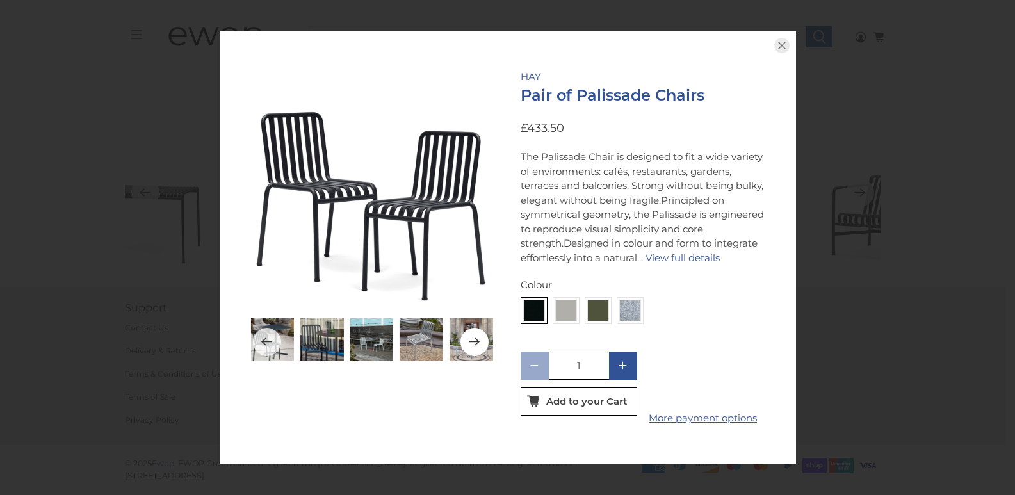
click at [475, 336] on icon "Next" at bounding box center [474, 342] width 12 height 16
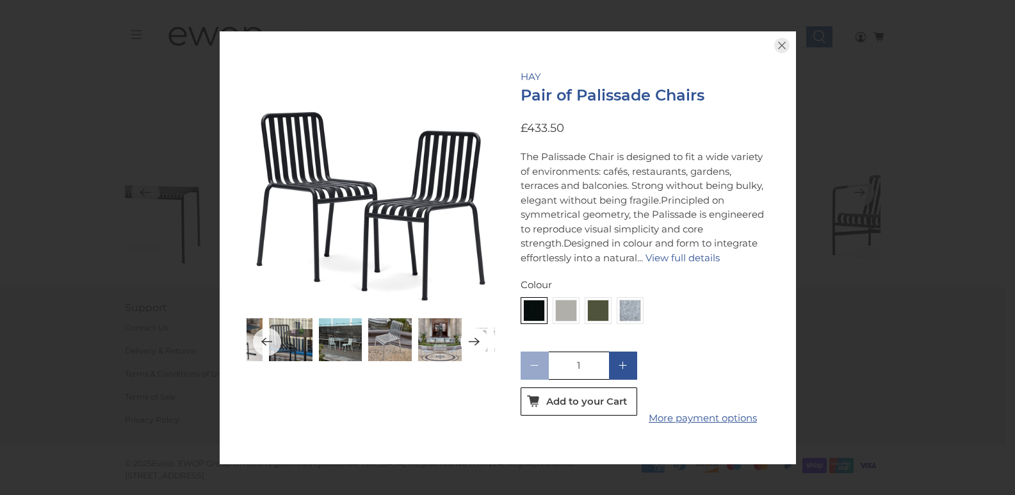
click at [475, 336] on icon "Next" at bounding box center [474, 342] width 12 height 16
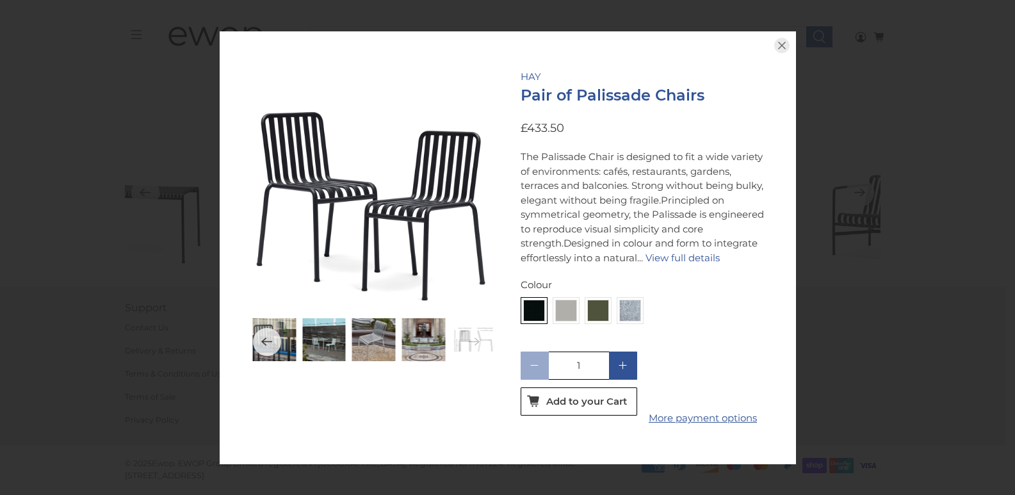
click at [475, 336] on img at bounding box center [473, 340] width 44 height 44
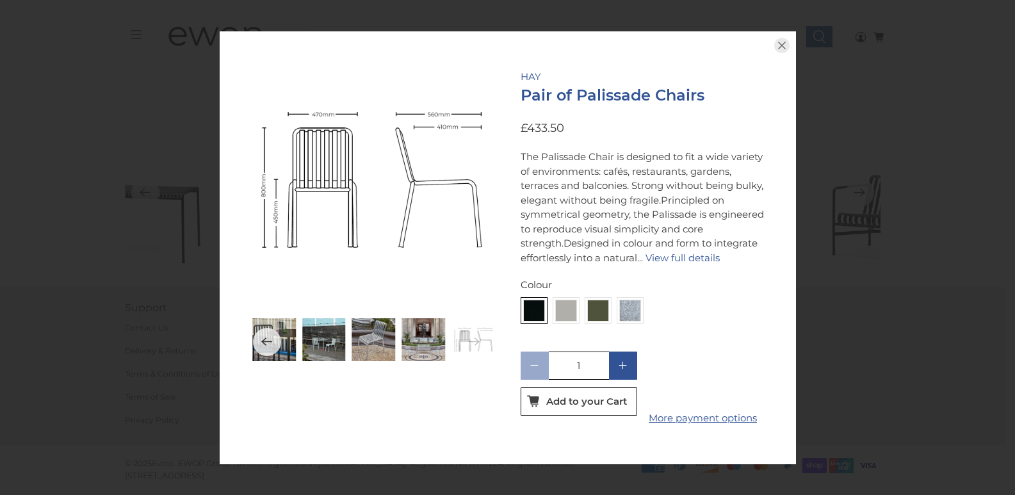
click at [478, 330] on img at bounding box center [473, 340] width 44 height 44
click at [391, 190] on img at bounding box center [371, 181] width 248 height 248
click at [633, 40] on div "HAY Pair of Palissade Chairs £433.50 View full details Colour Anthracite 9011 S…" at bounding box center [508, 247] width 576 height 433
click at [783, 38] on icon "button" at bounding box center [781, 45] width 15 height 15
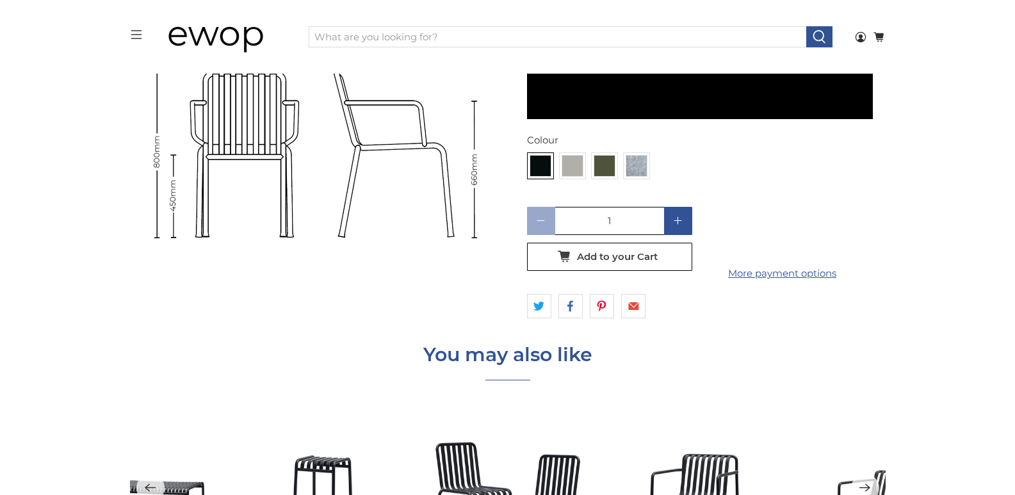
scroll to position [3936, 0]
